Goal: Transaction & Acquisition: Purchase product/service

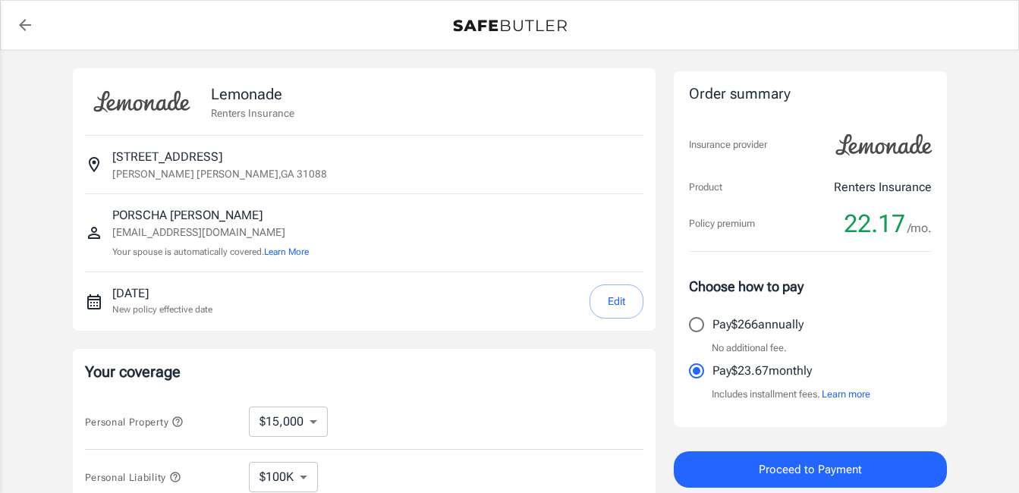
select select "15000"
select select "500"
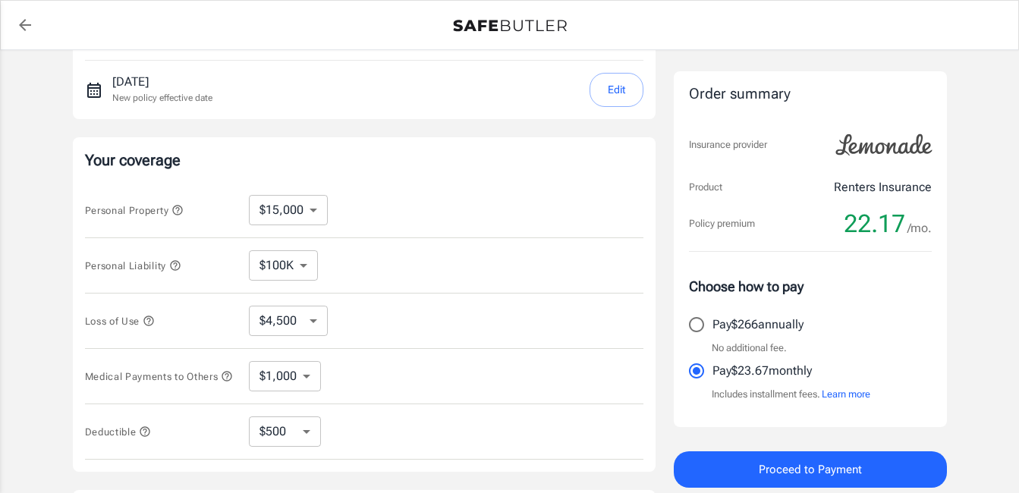
scroll to position [222, 0]
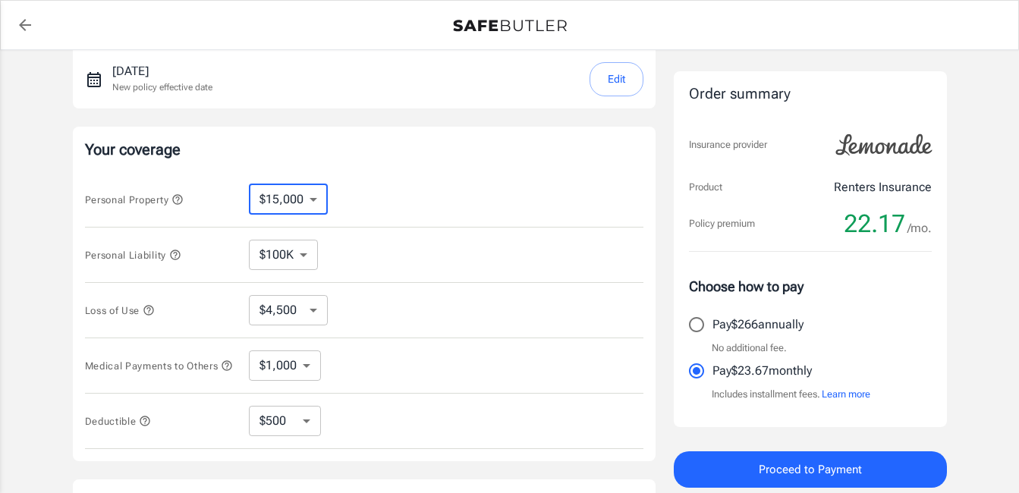
click at [312, 202] on select "$10,000 $15,000 $20,000 $25,000 $30,000 $40,000 $50,000 $100K $150K $200K $250K" at bounding box center [288, 199] width 79 height 30
select select "20000"
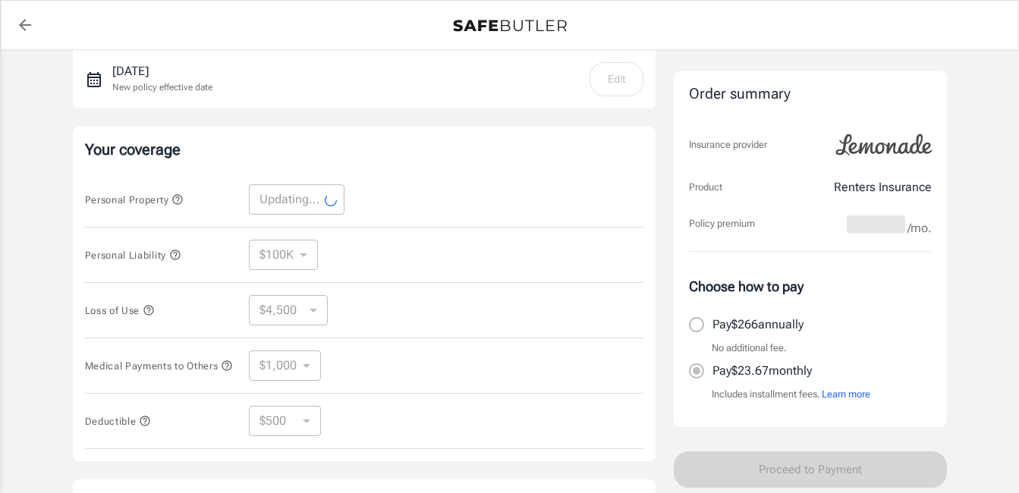
select select "20000"
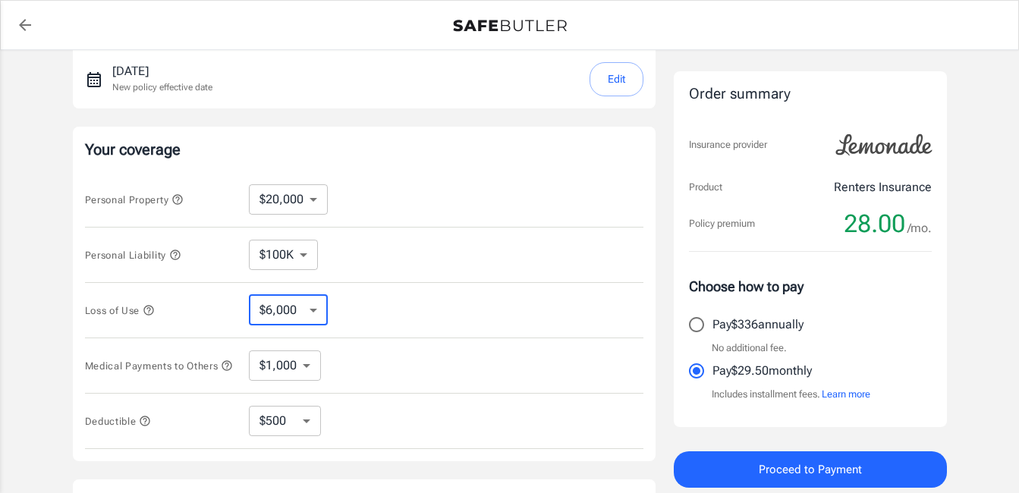
click at [307, 313] on select "$6,000 $9,000 $15,000 $24,000 $36,000 $54,000 $81,000 $120K $177K $198K" at bounding box center [288, 310] width 79 height 30
select select "9000"
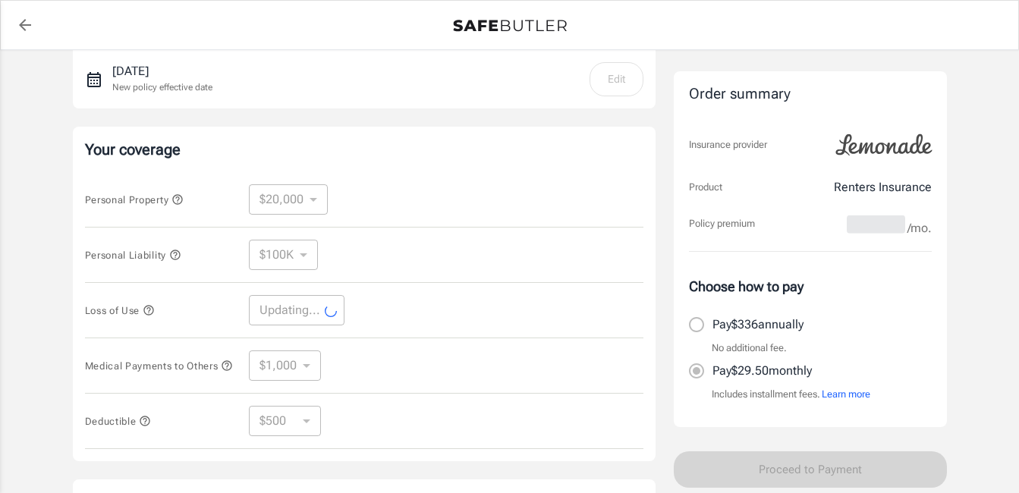
select select "9000"
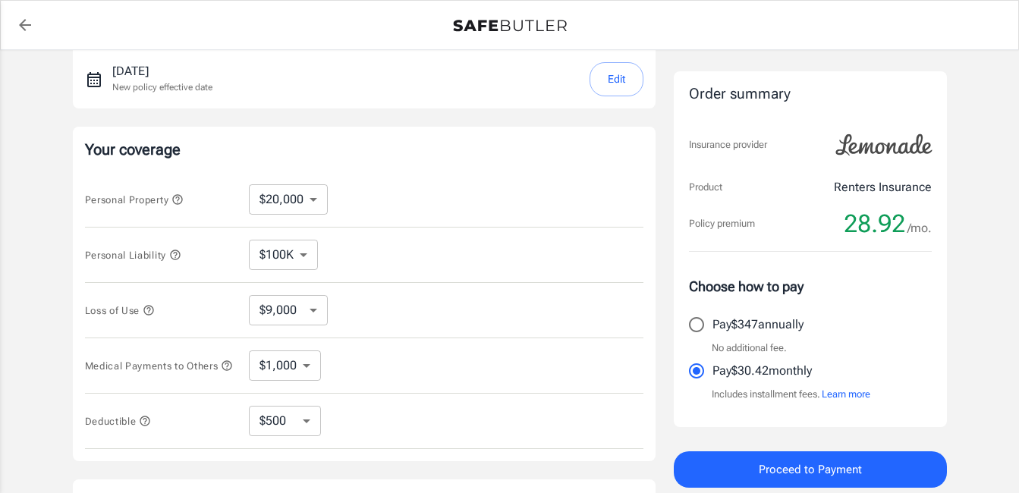
click at [310, 369] on select "$1,000 $3,000 $5,000" at bounding box center [285, 366] width 72 height 30
click at [249, 353] on select "$1,000 $3,000 $5,000" at bounding box center [285, 366] width 72 height 30
click at [309, 432] on select "$250 $500 $1,000 $2,500" at bounding box center [285, 421] width 72 height 30
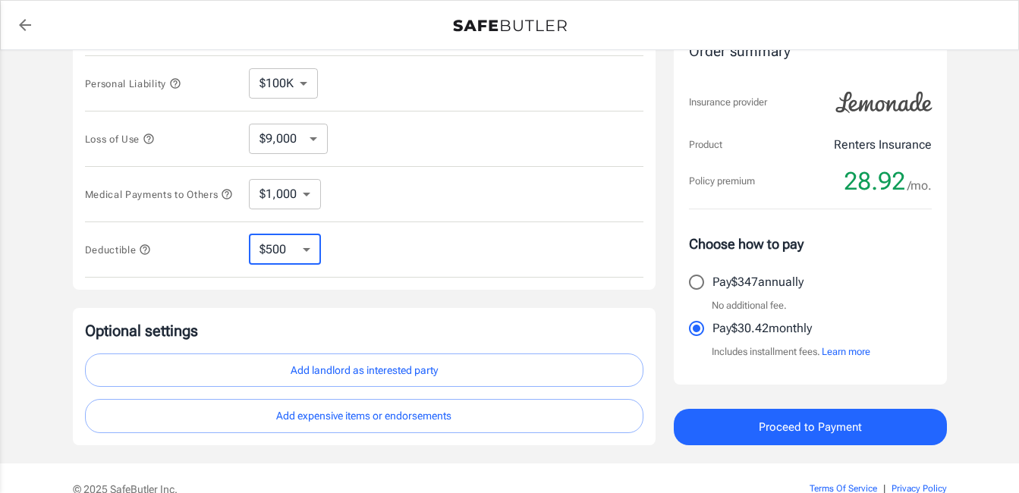
scroll to position [464, 0]
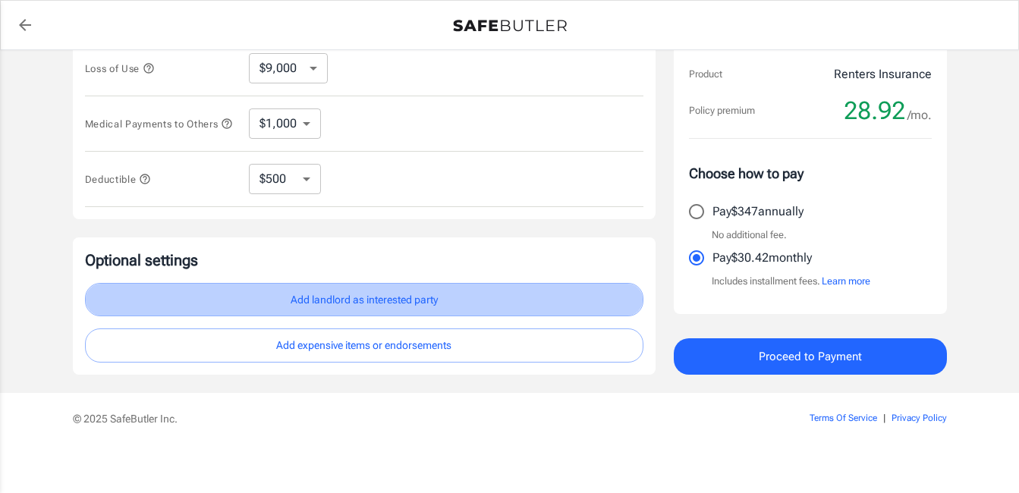
click at [419, 312] on button "Add landlord as interested party" at bounding box center [364, 300] width 558 height 34
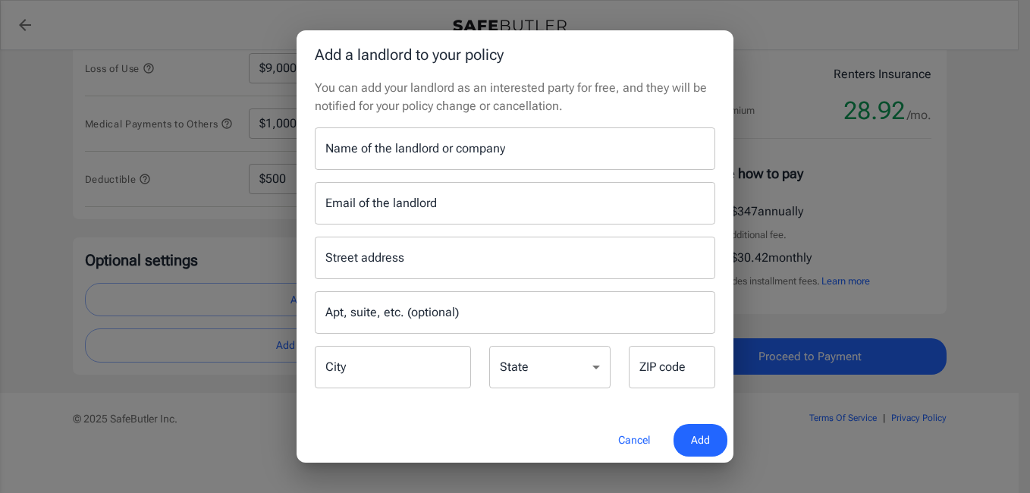
click at [638, 439] on button "Cancel" at bounding box center [634, 440] width 67 height 33
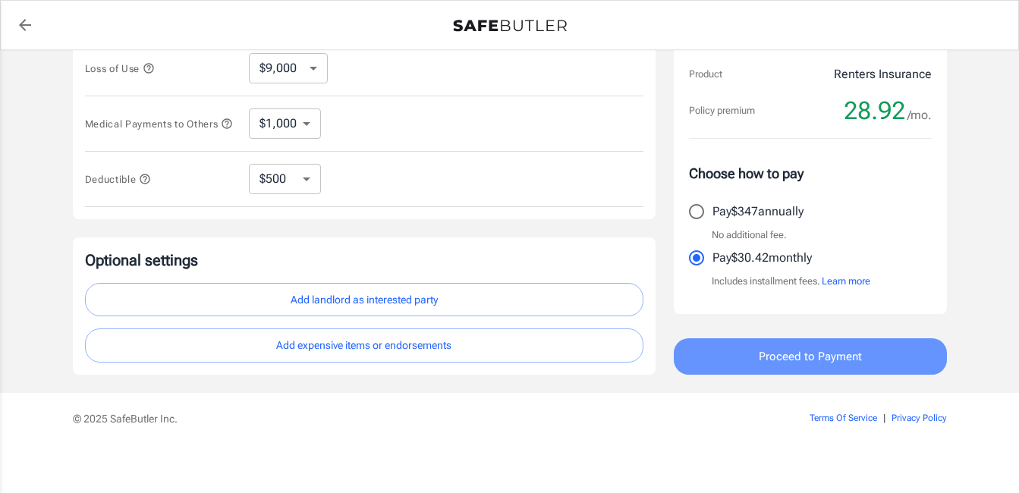
click at [804, 375] on button "Proceed to Payment" at bounding box center [810, 356] width 273 height 36
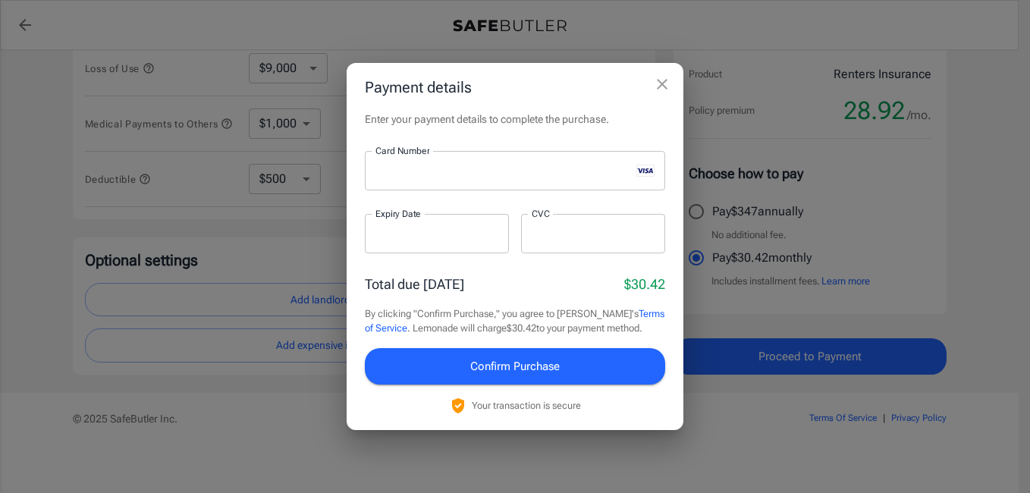
click at [552, 247] on div at bounding box center [593, 233] width 144 height 39
click at [531, 372] on span "Confirm Purchase" at bounding box center [515, 367] width 90 height 20
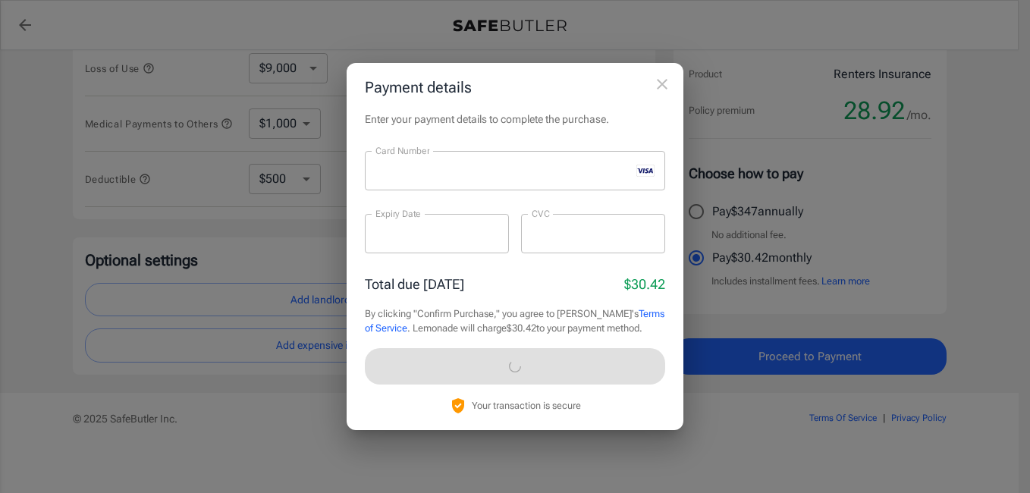
click at [531, 372] on div "Total due today $30.42 By clicking "Confirm Purchase," you agree to Lemonade's …" at bounding box center [515, 344] width 300 height 141
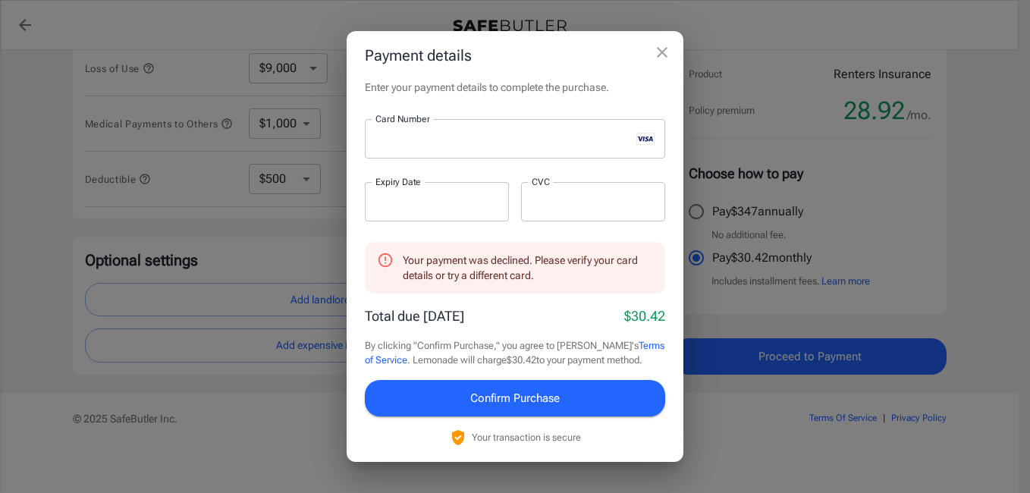
click at [531, 372] on div "Your payment was declined. Please verify your card details or try a different c…" at bounding box center [515, 344] width 300 height 205
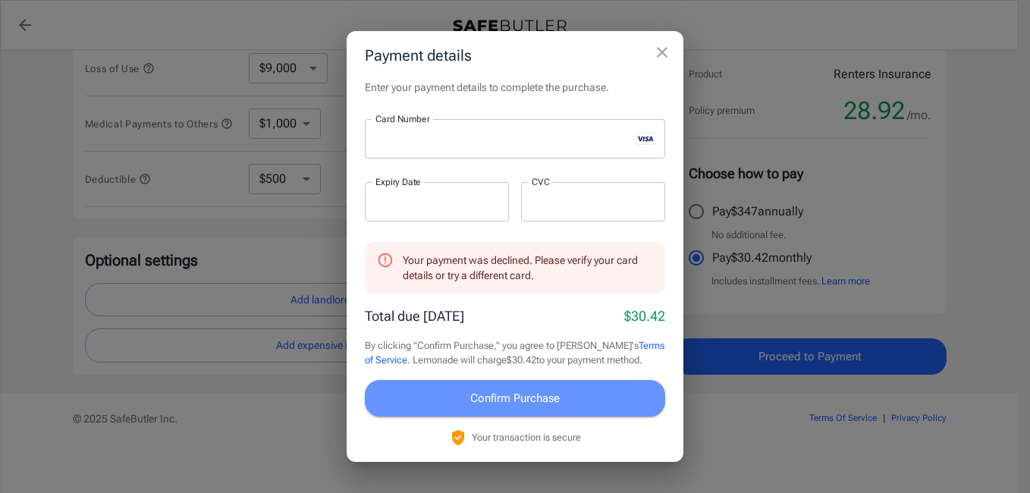
click at [525, 404] on span "Confirm Purchase" at bounding box center [515, 399] width 90 height 20
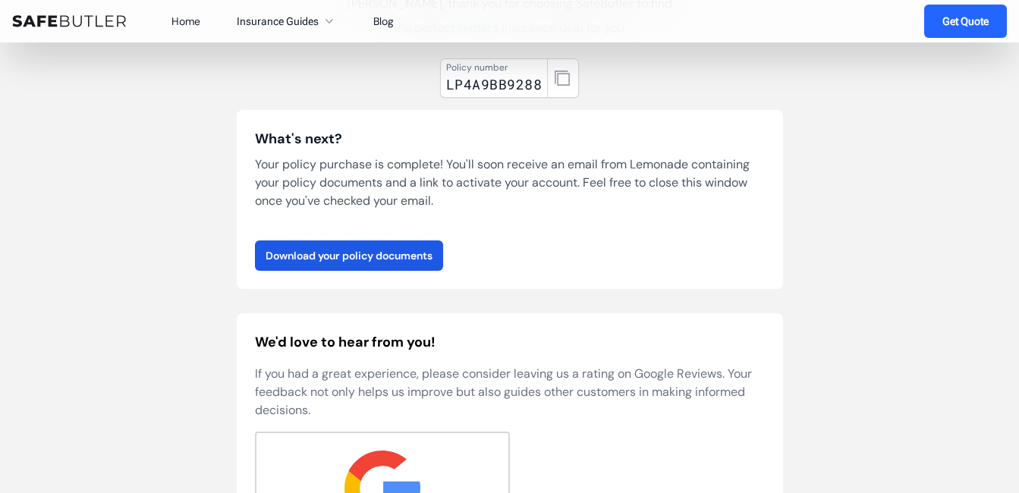
scroll to position [174, 0]
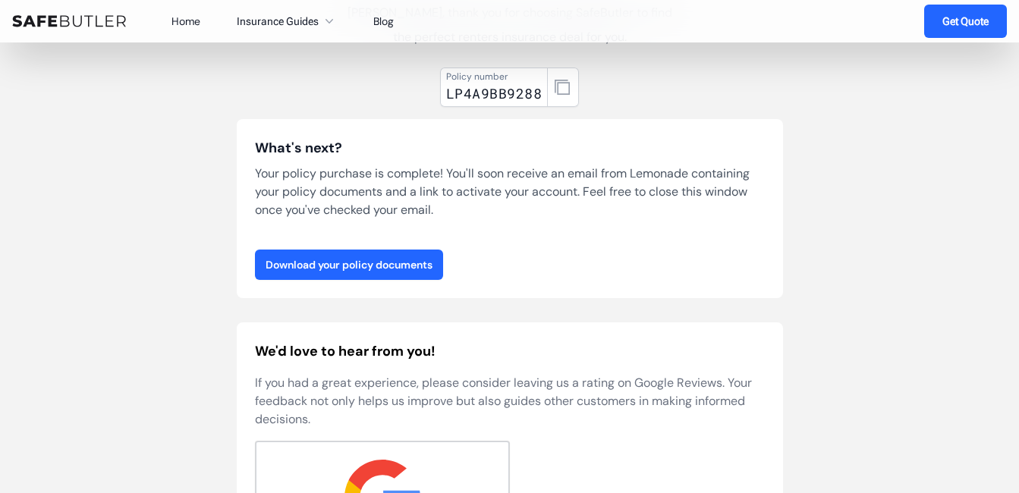
click at [334, 273] on link "Download your policy documents" at bounding box center [349, 265] width 188 height 30
